Goal: Transaction & Acquisition: Purchase product/service

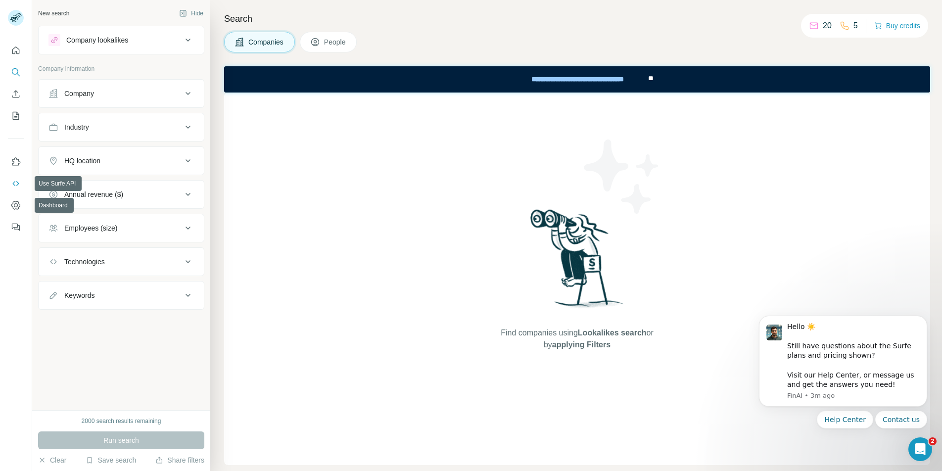
click at [13, 180] on icon "Use Surfe API" at bounding box center [16, 184] width 10 height 10
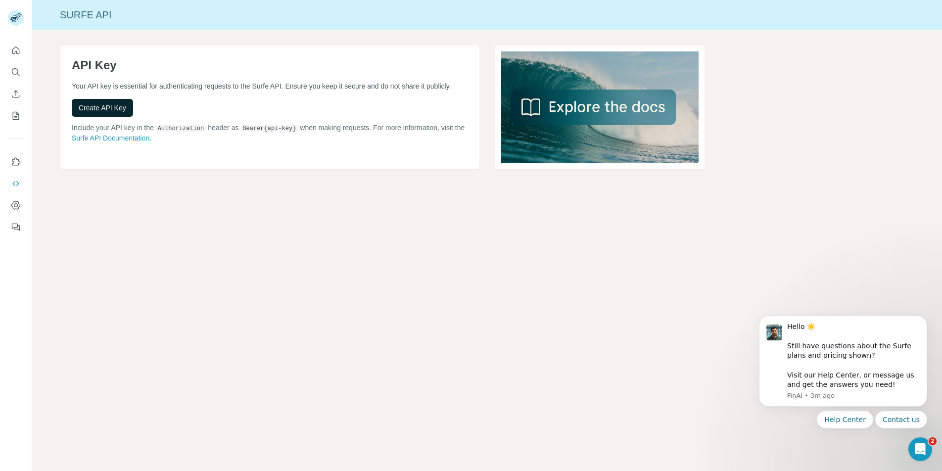
click at [114, 109] on span "Create API Key" at bounding box center [102, 108] width 47 height 10
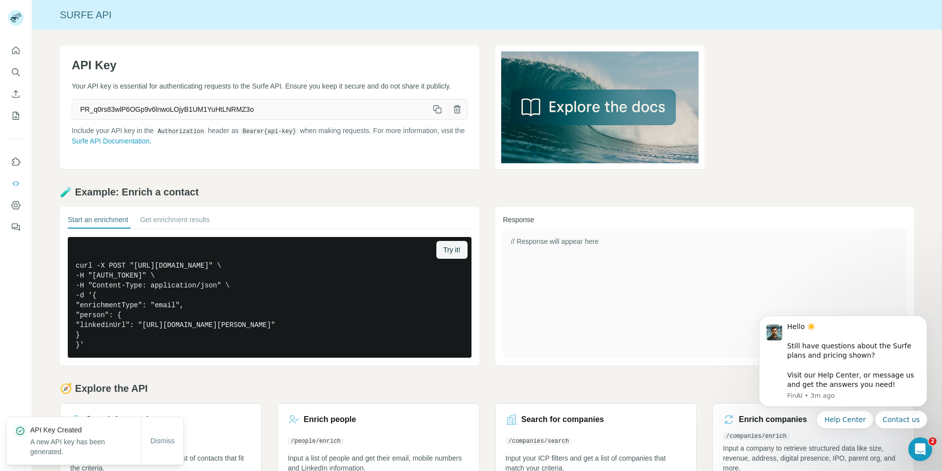
click at [435, 111] on icon "button" at bounding box center [437, 110] width 5 height 5
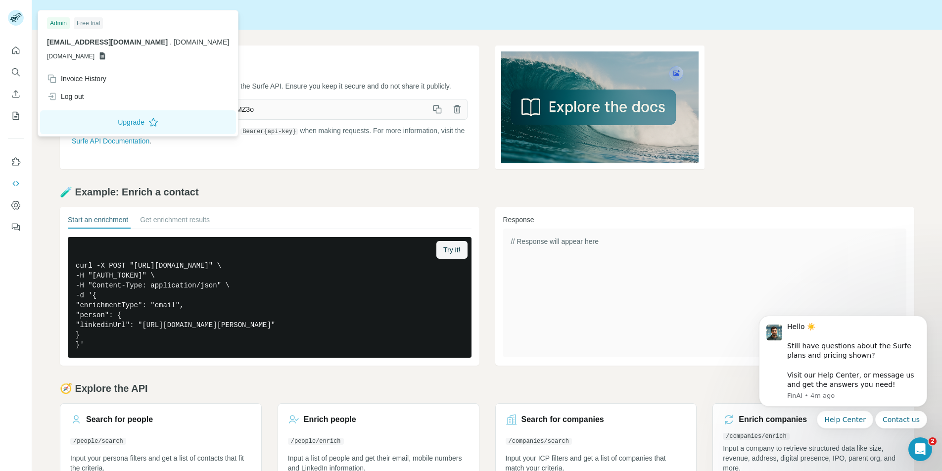
click at [17, 21] on rect at bounding box center [16, 18] width 16 height 16
click at [18, 53] on icon "Quick start" at bounding box center [15, 50] width 7 height 7
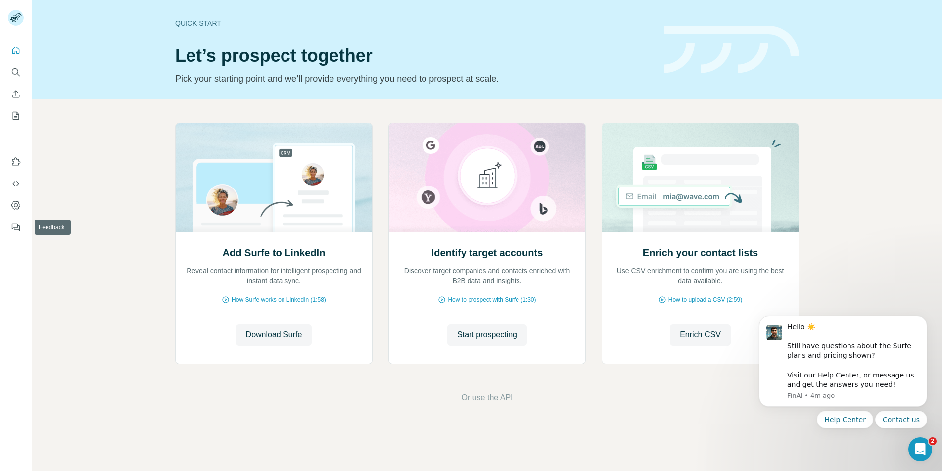
click at [15, 214] on nav at bounding box center [16, 194] width 16 height 83
click at [14, 209] on icon "Dashboard" at bounding box center [15, 205] width 9 height 8
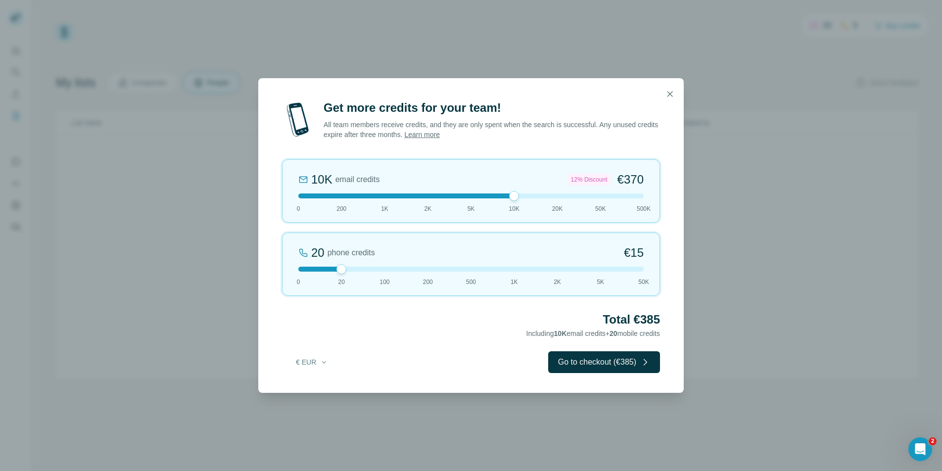
drag, startPoint x: 345, startPoint y: 196, endPoint x: 509, endPoint y: 208, distance: 163.7
click at [509, 208] on div "10K email credits 12% Discount €370 0 200 1K 2K 5K 10K 20K 50K 500K" at bounding box center [471, 190] width 378 height 63
drag, startPoint x: 339, startPoint y: 269, endPoint x: 274, endPoint y: 274, distance: 65.5
click at [274, 274] on div "Get more credits for your team! All team members receive credits, and they are …" at bounding box center [470, 246] width 425 height 293
drag, startPoint x: 508, startPoint y: 196, endPoint x: 438, endPoint y: 203, distance: 69.7
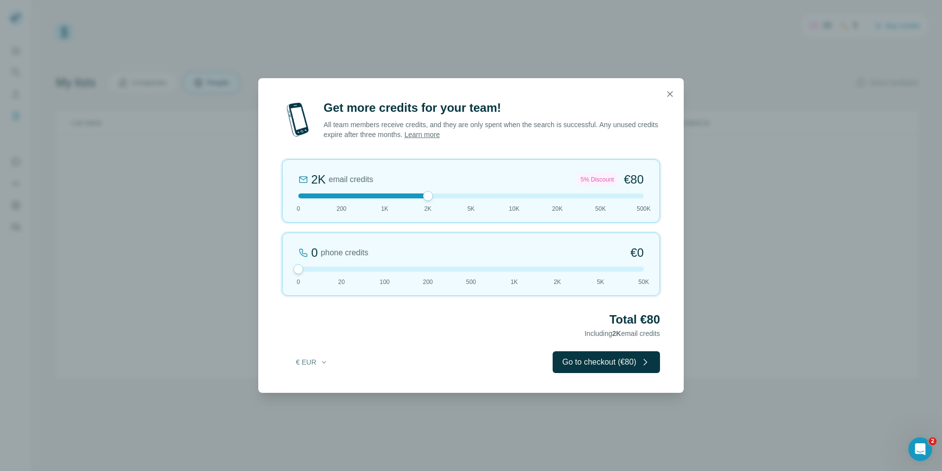
click at [438, 203] on div "2K email credits 5% Discount €80 0 200 1K 2K 5K 10K 20K 50K 500K" at bounding box center [471, 190] width 378 height 63
drag, startPoint x: 429, startPoint y: 196, endPoint x: 429, endPoint y: 213, distance: 16.8
click at [429, 213] on div "2K email credits 5% Discount €80 0 200 1K 2K 5K 10K 20K 50K 500K" at bounding box center [471, 190] width 378 height 63
click at [668, 94] on icon "button" at bounding box center [670, 94] width 10 height 10
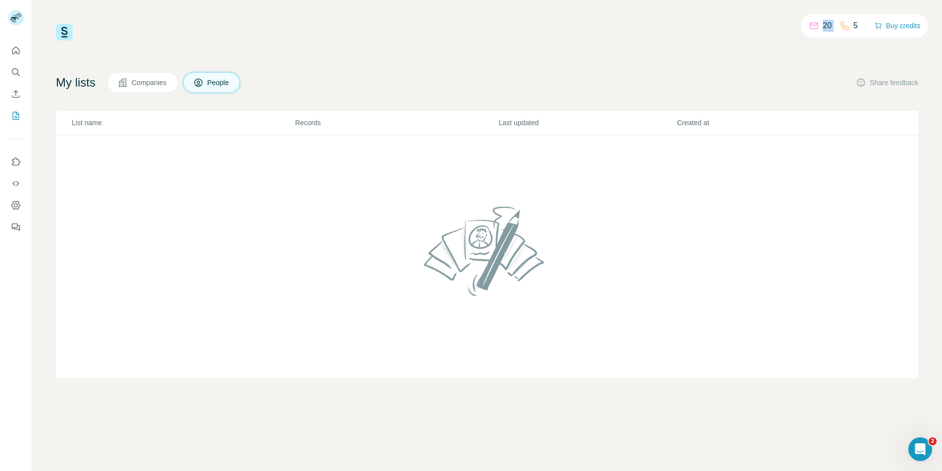
drag, startPoint x: 820, startPoint y: 26, endPoint x: 834, endPoint y: 27, distance: 14.4
click at [834, 27] on div "20 5" at bounding box center [833, 26] width 49 height 14
click at [854, 27] on div "5" at bounding box center [849, 26] width 18 height 12
click at [854, 27] on p "5" at bounding box center [855, 26] width 4 height 12
